Goal: Task Accomplishment & Management: Manage account settings

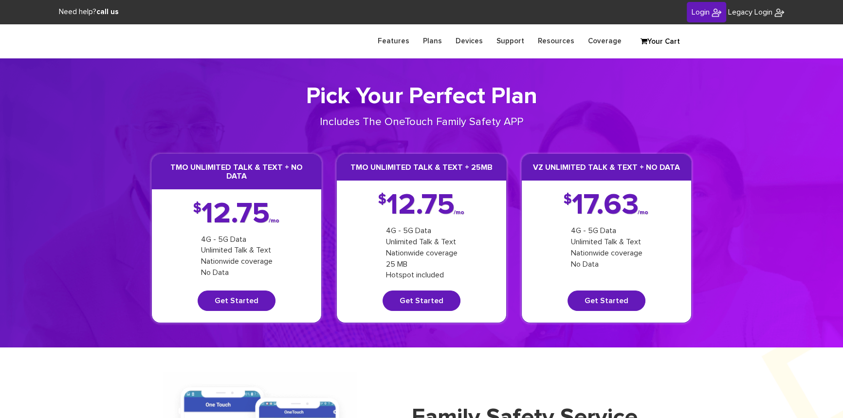
click at [699, 9] on span "Login" at bounding box center [700, 12] width 18 height 8
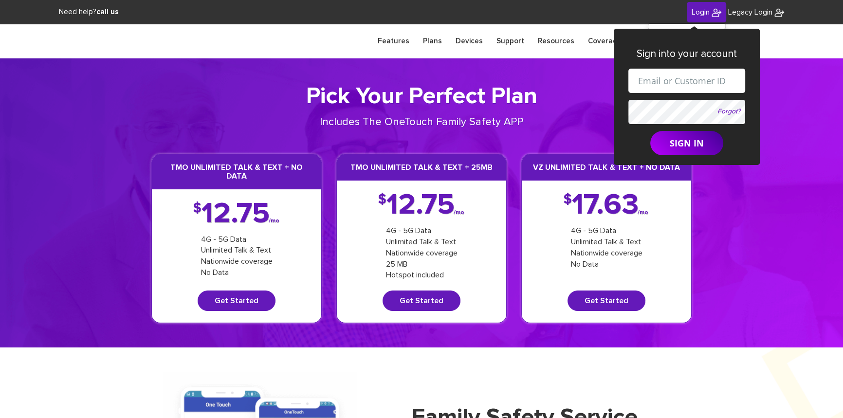
click at [670, 80] on input "text" at bounding box center [686, 81] width 117 height 24
paste input "[EMAIL_ADDRESS][DOMAIN_NAME]"
type input "[EMAIL_ADDRESS][DOMAIN_NAME]"
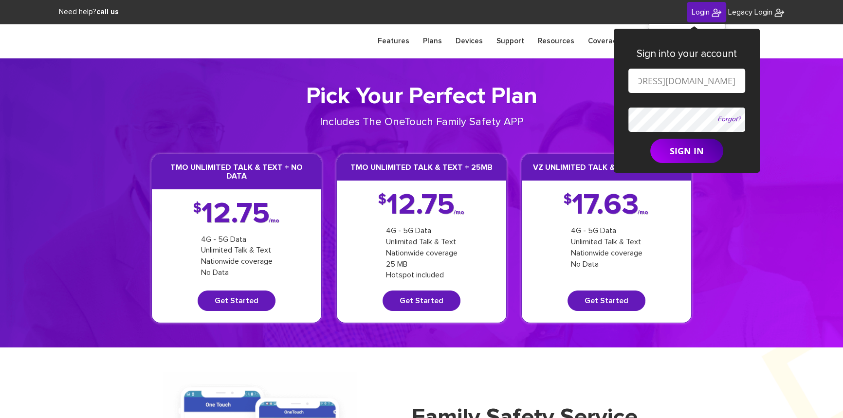
scroll to position [0, 0]
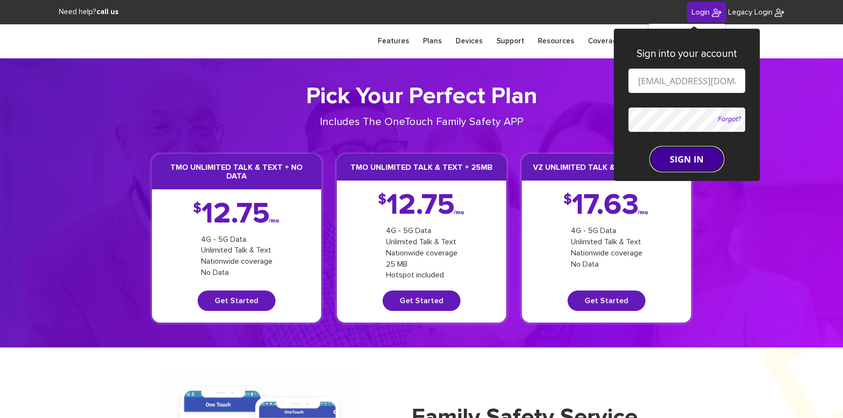
click at [681, 155] on button "SIGN IN" at bounding box center [686, 159] width 73 height 24
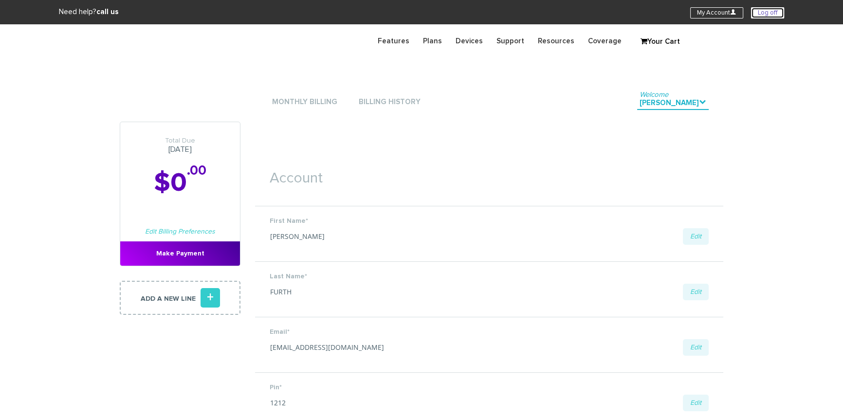
click at [763, 14] on link "Log off" at bounding box center [767, 12] width 33 height 11
